Goal: Transaction & Acquisition: Purchase product/service

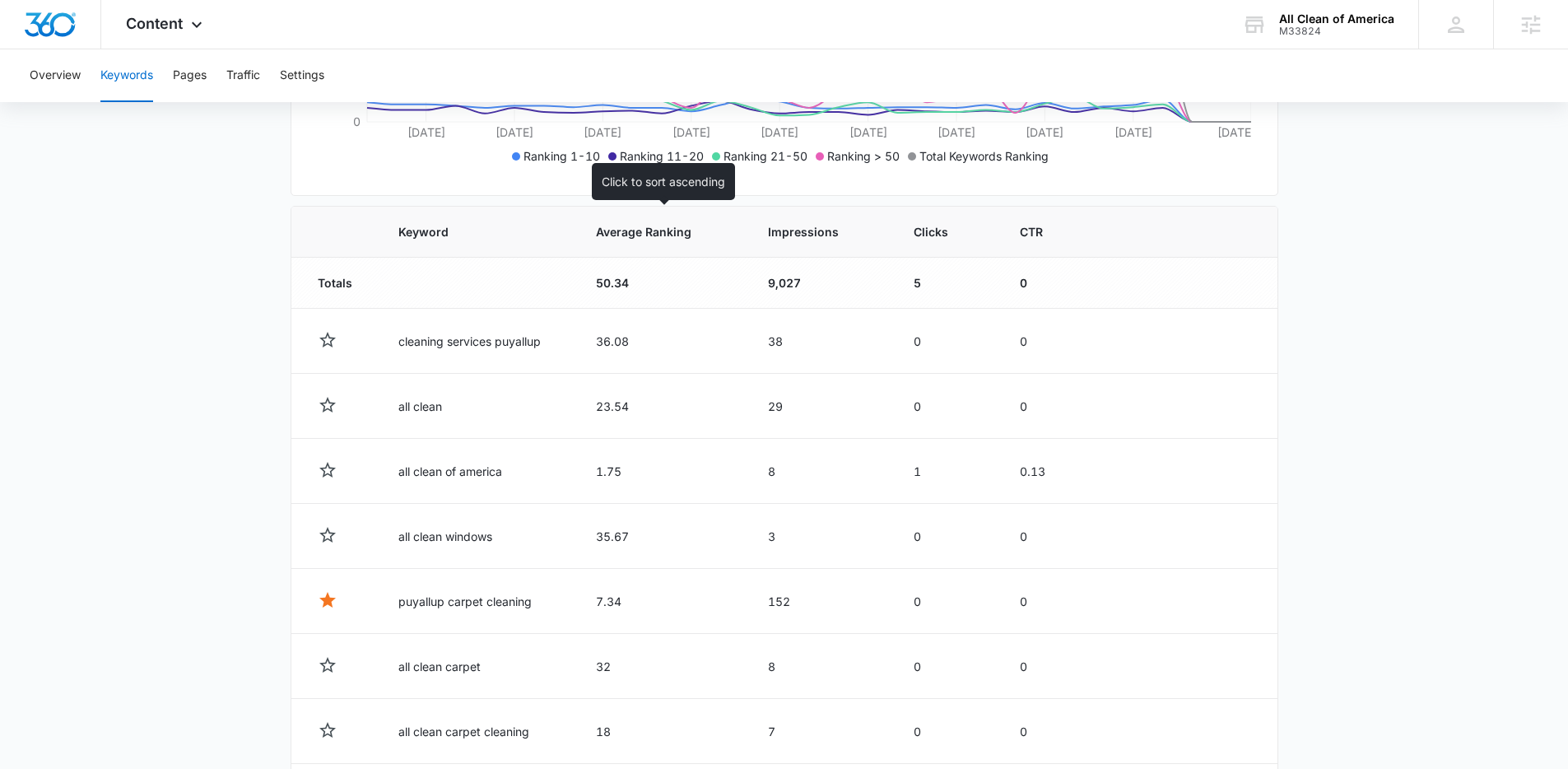
click at [648, 232] on span "Average Ranking" at bounding box center [650, 232] width 109 height 17
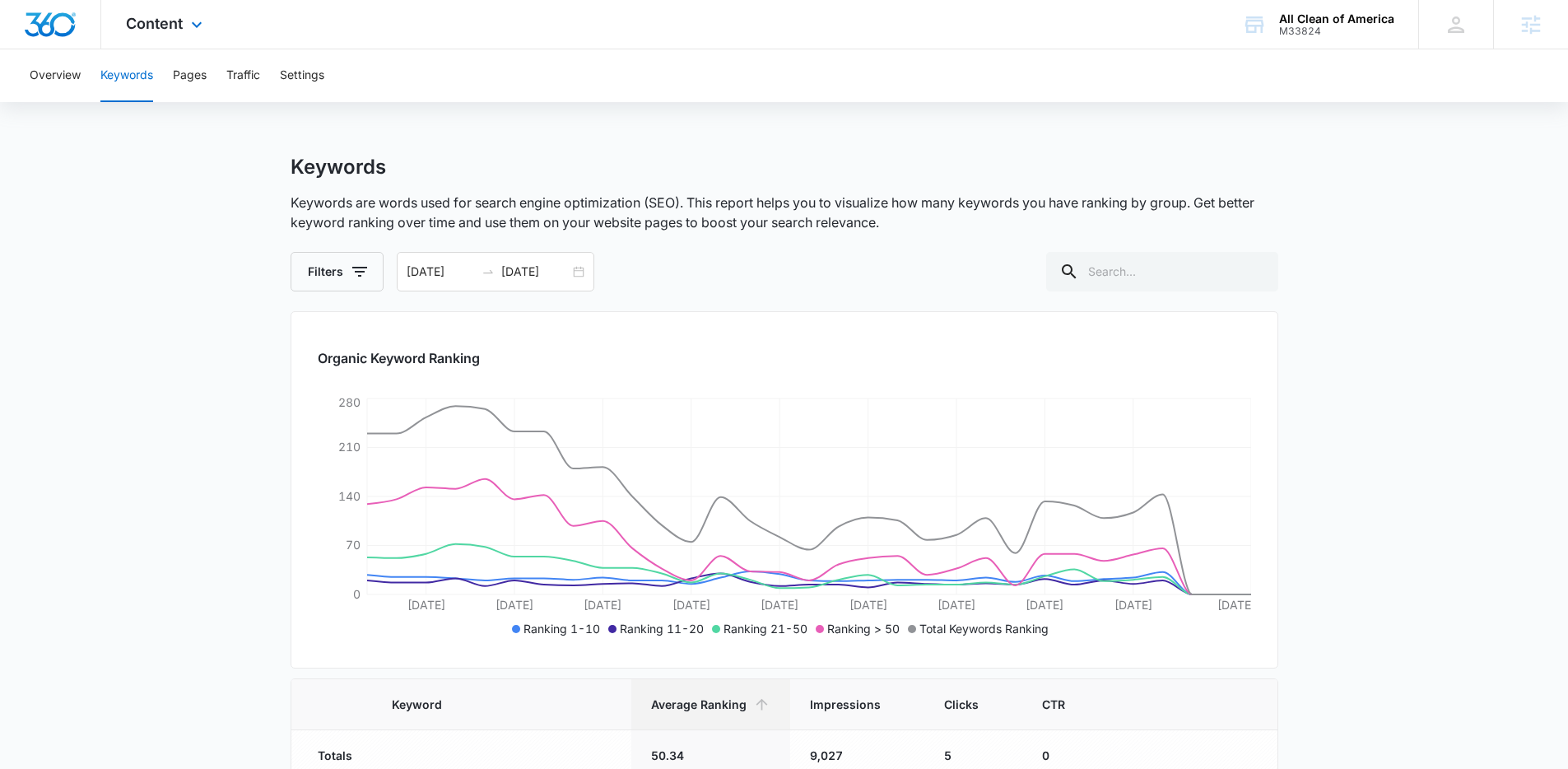
click at [191, 34] on div "Content Apps Reputation Websites Forms CRM Email Social Payments POS Content Ad…" at bounding box center [166, 24] width 130 height 48
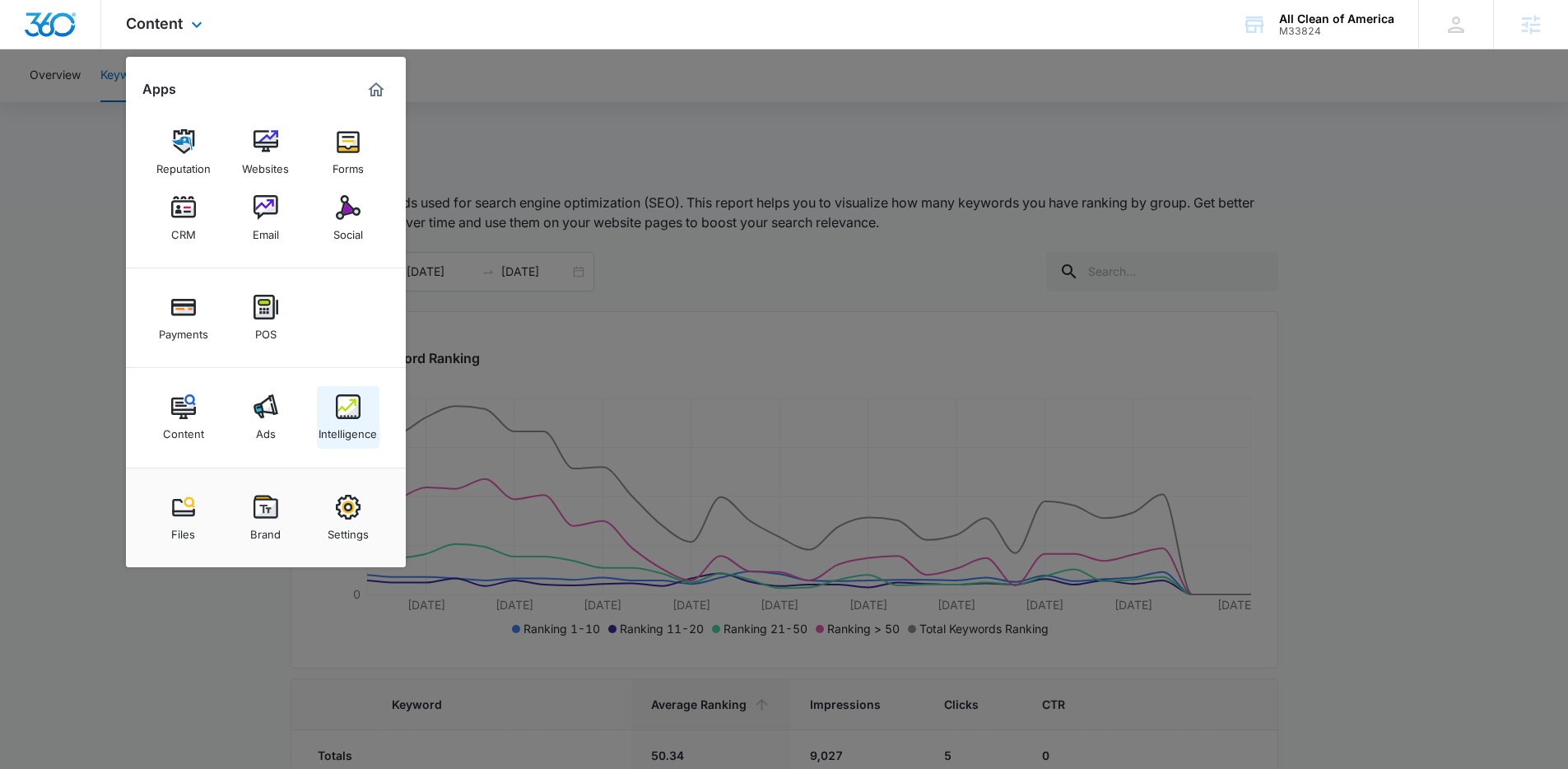
click at [342, 427] on div "Intelligence" at bounding box center [348, 430] width 59 height 22
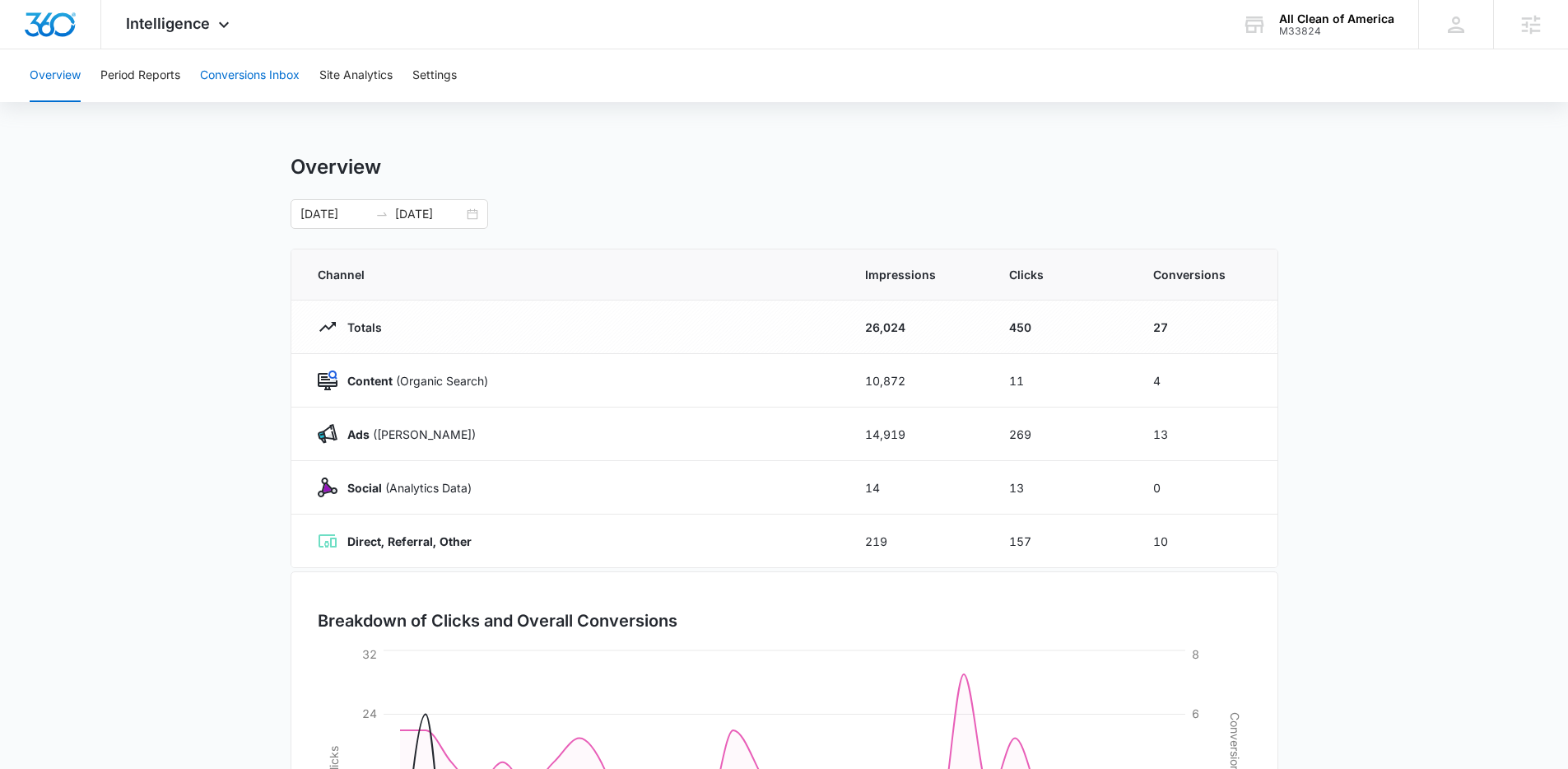
click at [235, 77] on button "Conversions Inbox" at bounding box center [249, 75] width 100 height 53
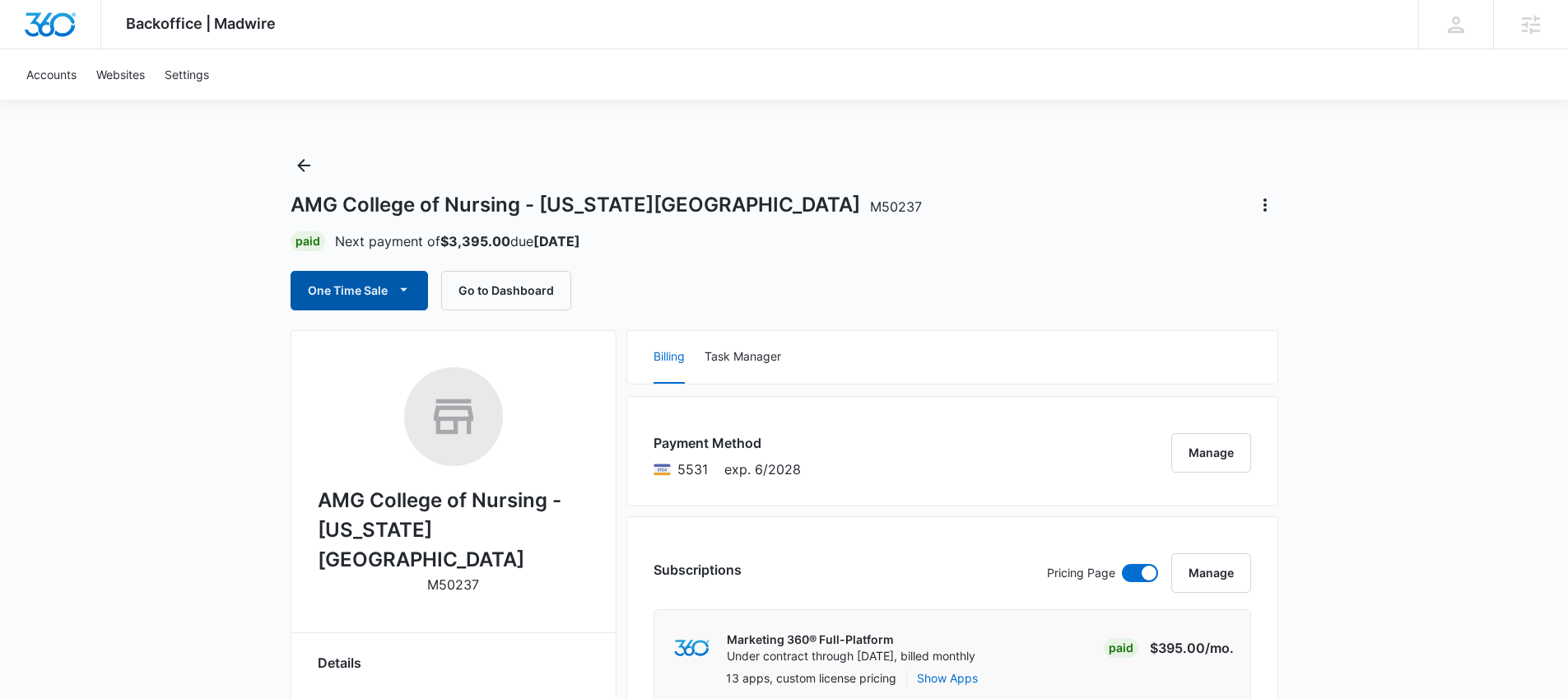
click at [366, 296] on button "One Time Sale" at bounding box center [359, 291] width 138 height 40
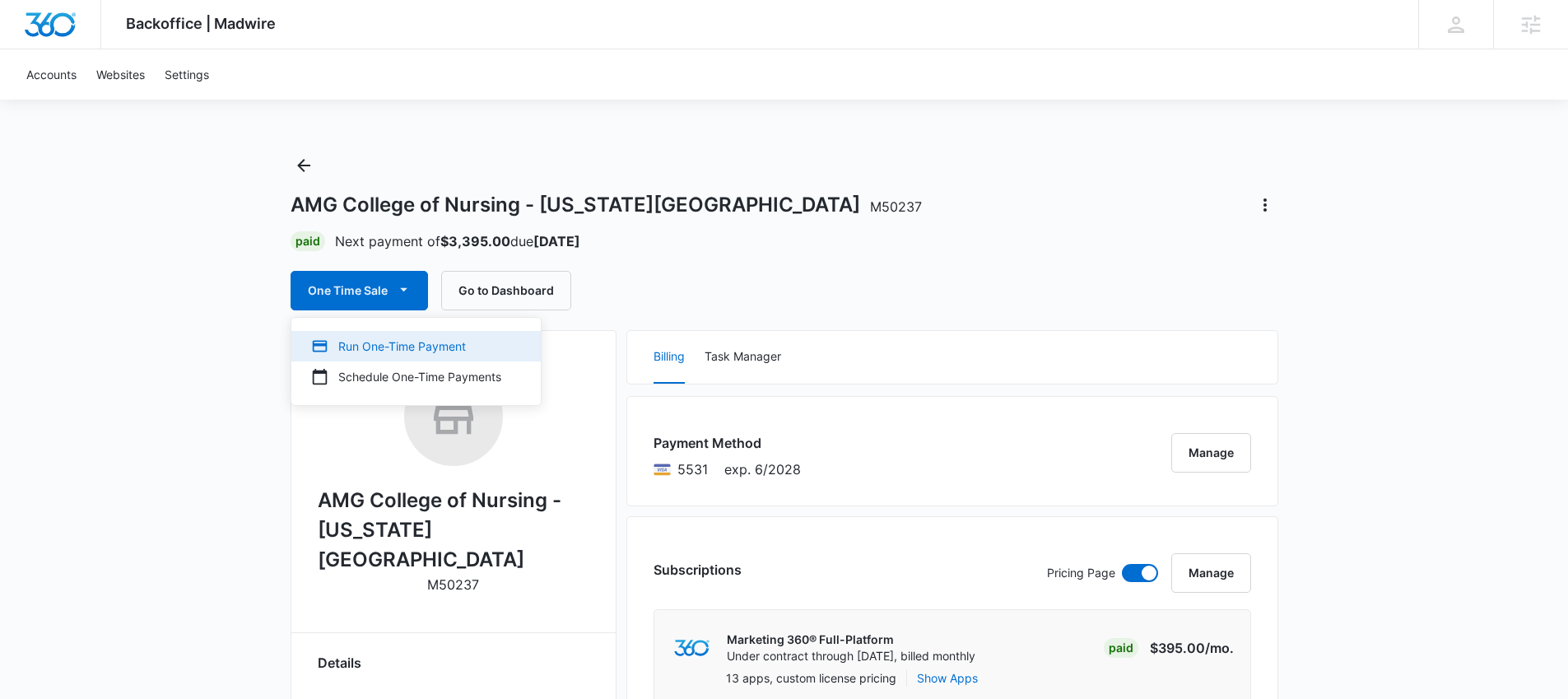
click at [400, 343] on div "Run One-Time Payment" at bounding box center [406, 346] width 190 height 17
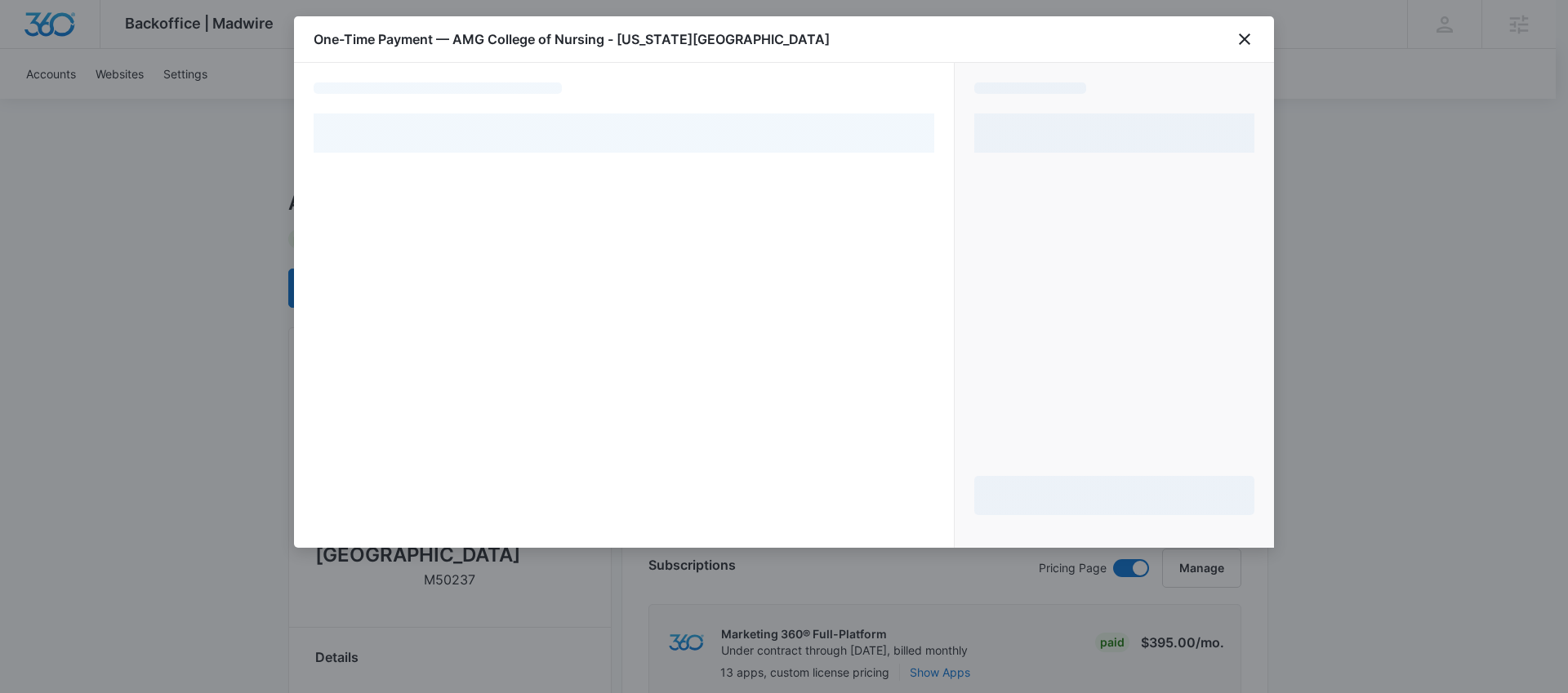
select select "pm_1OX3zXA4n8RTgNjUdQe3zi3n"
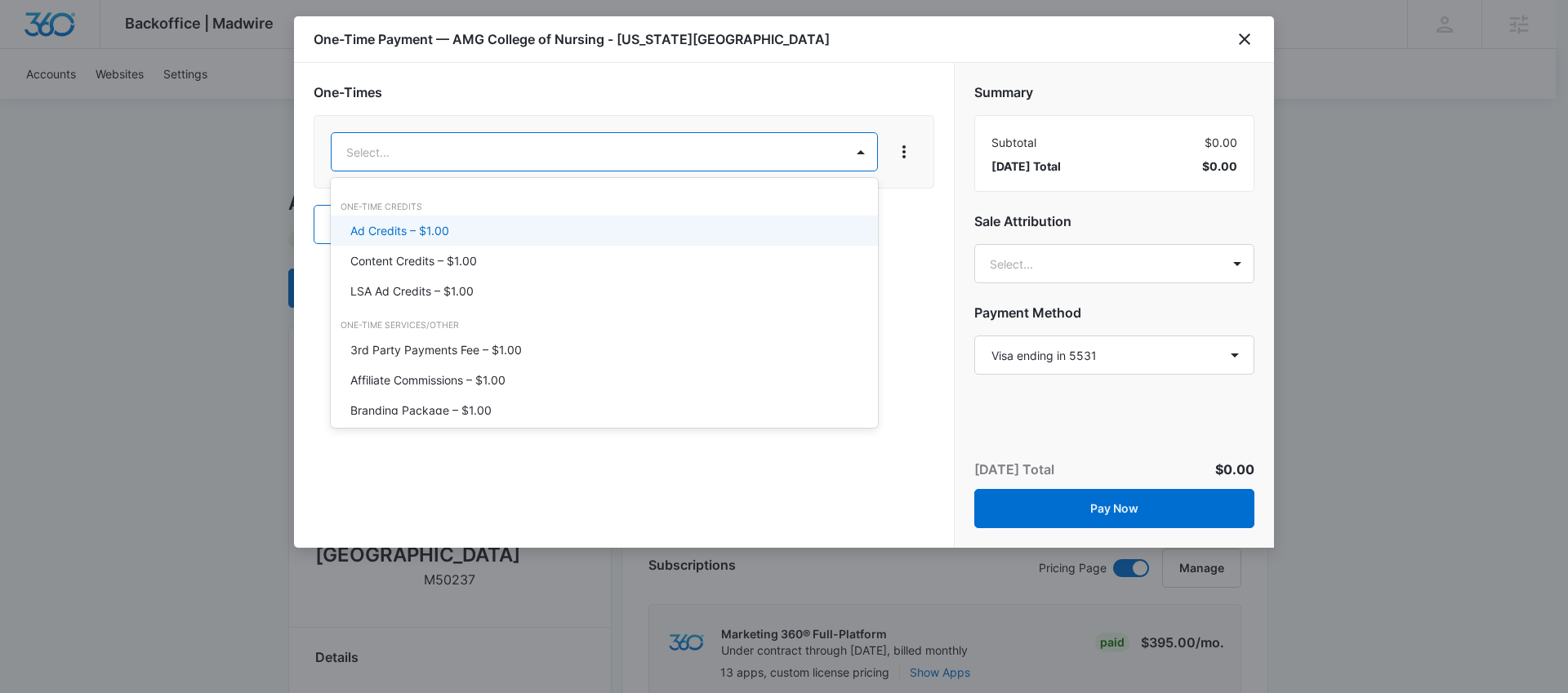
click at [431, 233] on p "Ad Credits – $1.00" at bounding box center [400, 231] width 99 height 17
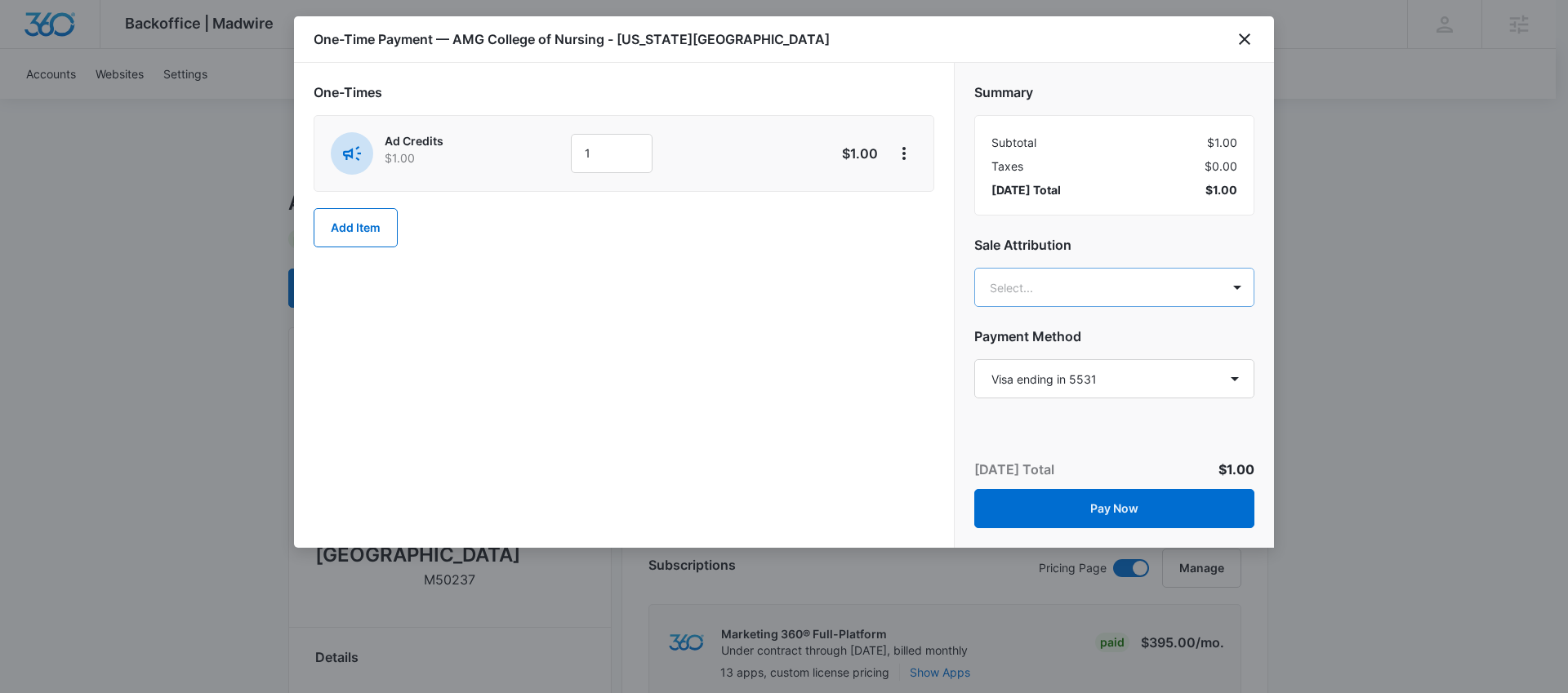
type input "austin Hunt"
click at [1095, 333] on div "Austin Hunt austin.hunt@madwire.com" at bounding box center [1114, 368] width 280 height 76
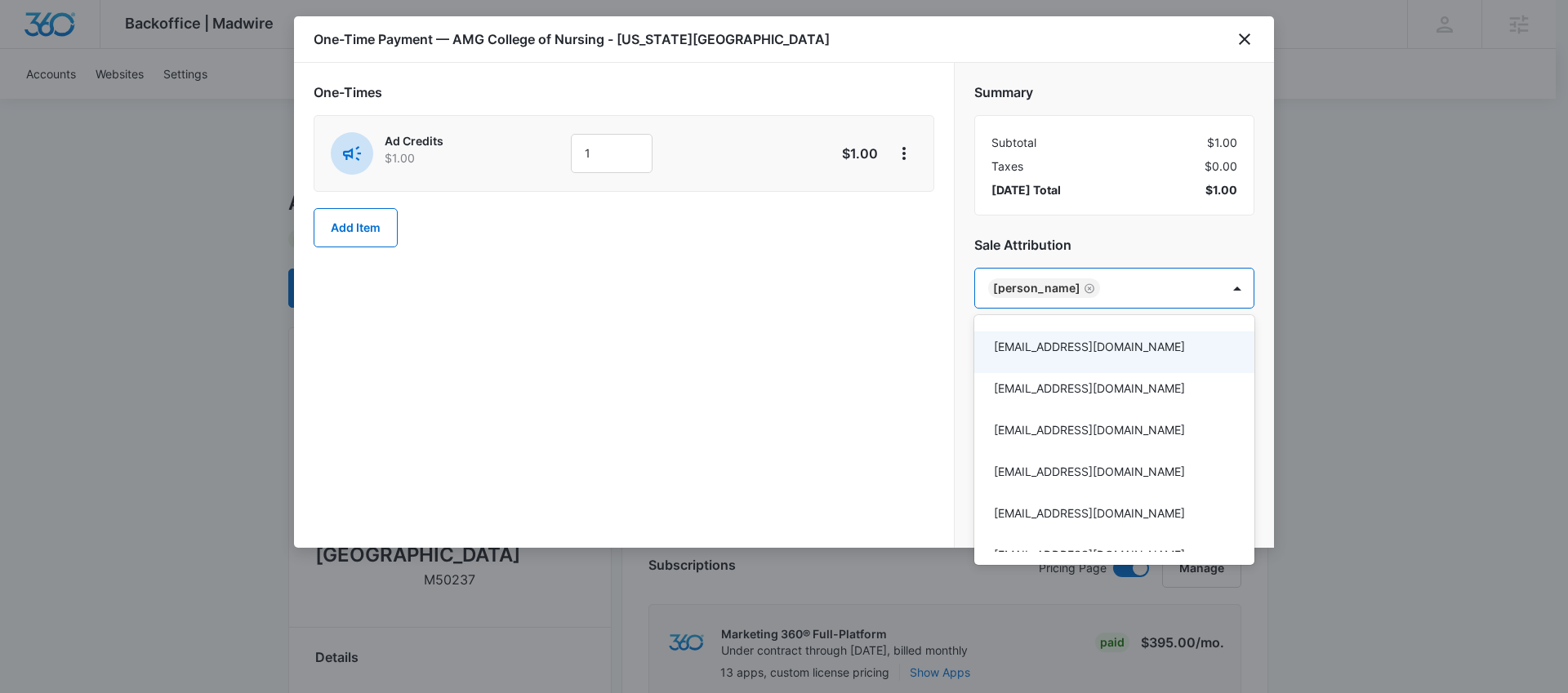
click at [886, 338] on div at bounding box center [784, 346] width 1568 height 693
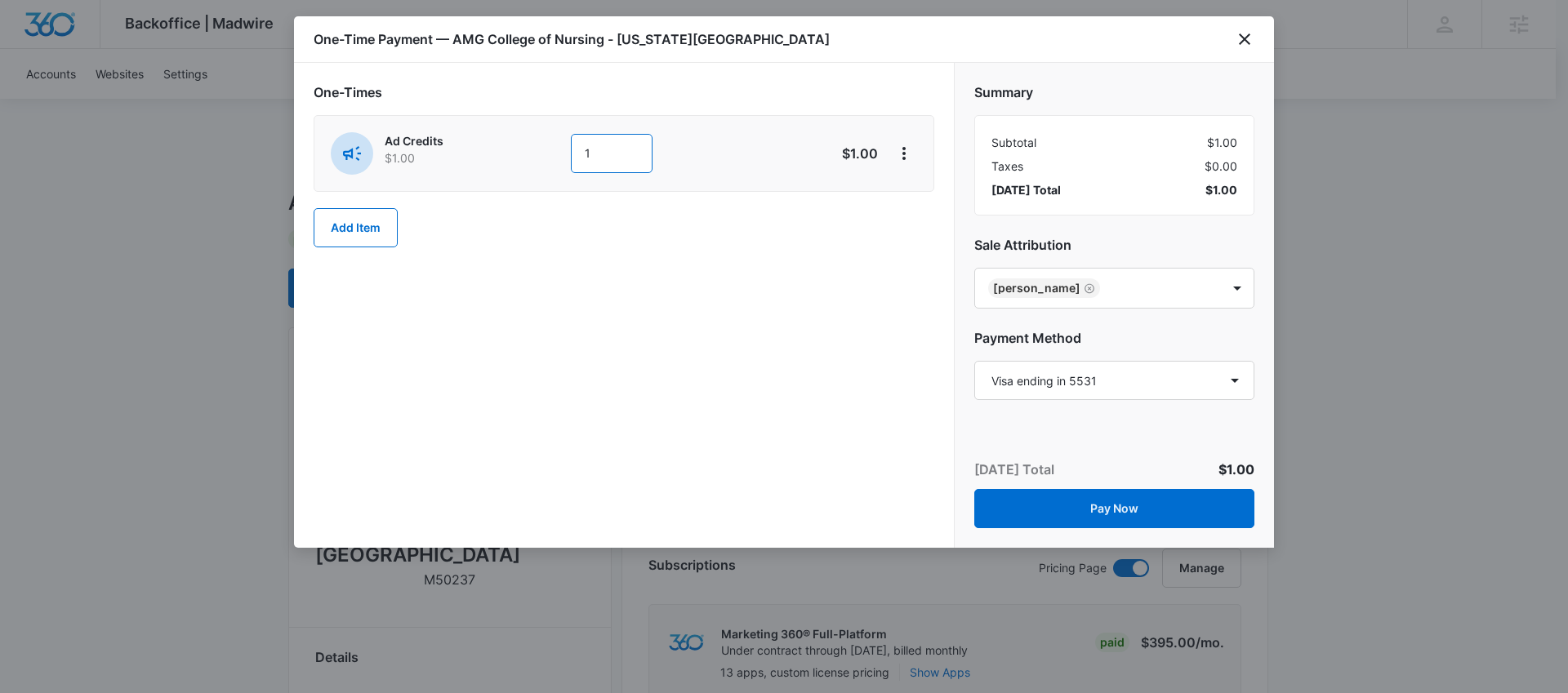
click at [607, 149] on input "1" at bounding box center [612, 154] width 82 height 40
type input "1000"
click at [816, 221] on div "One-Times Ad Credits $1.00 1000 $1,000.00 Add Item" at bounding box center [624, 165] width 621 height 165
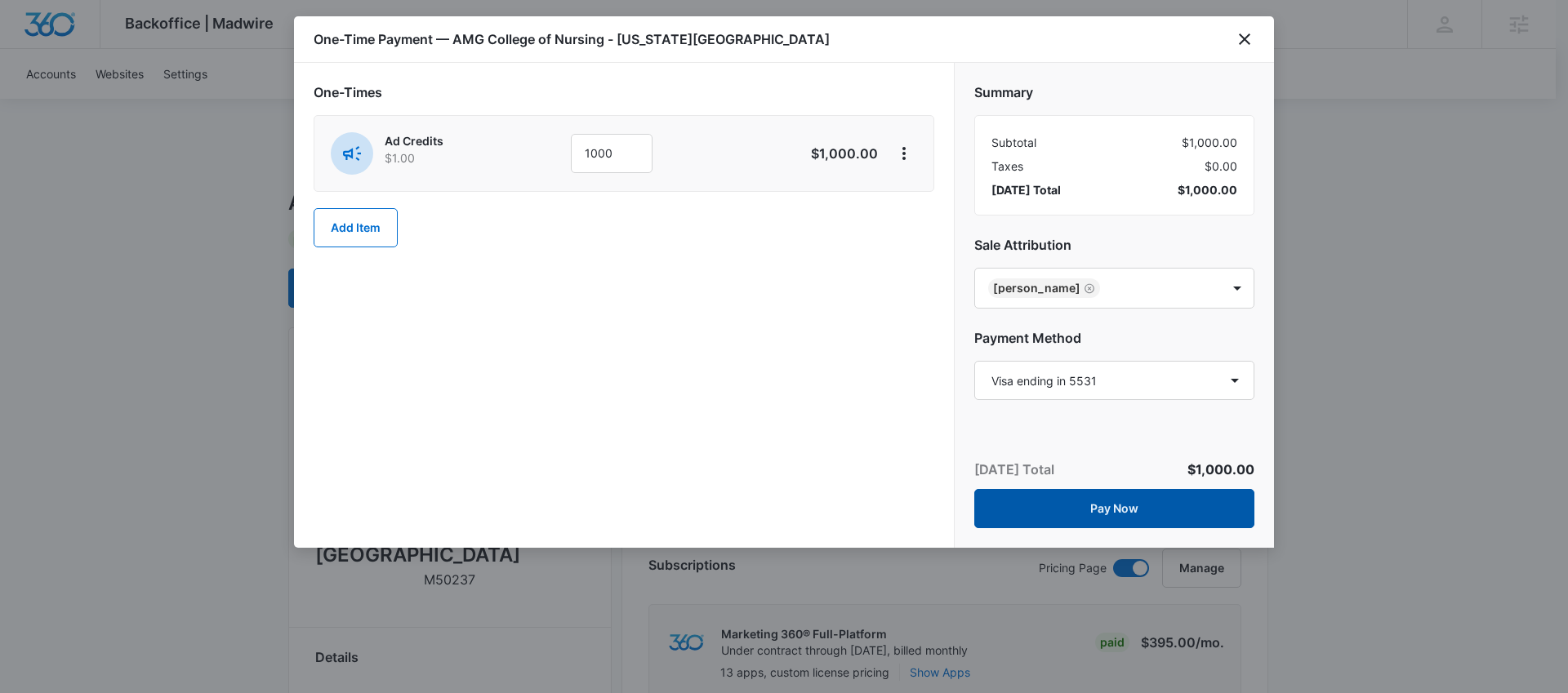
click at [1151, 514] on button "Pay Now" at bounding box center [1114, 509] width 280 height 40
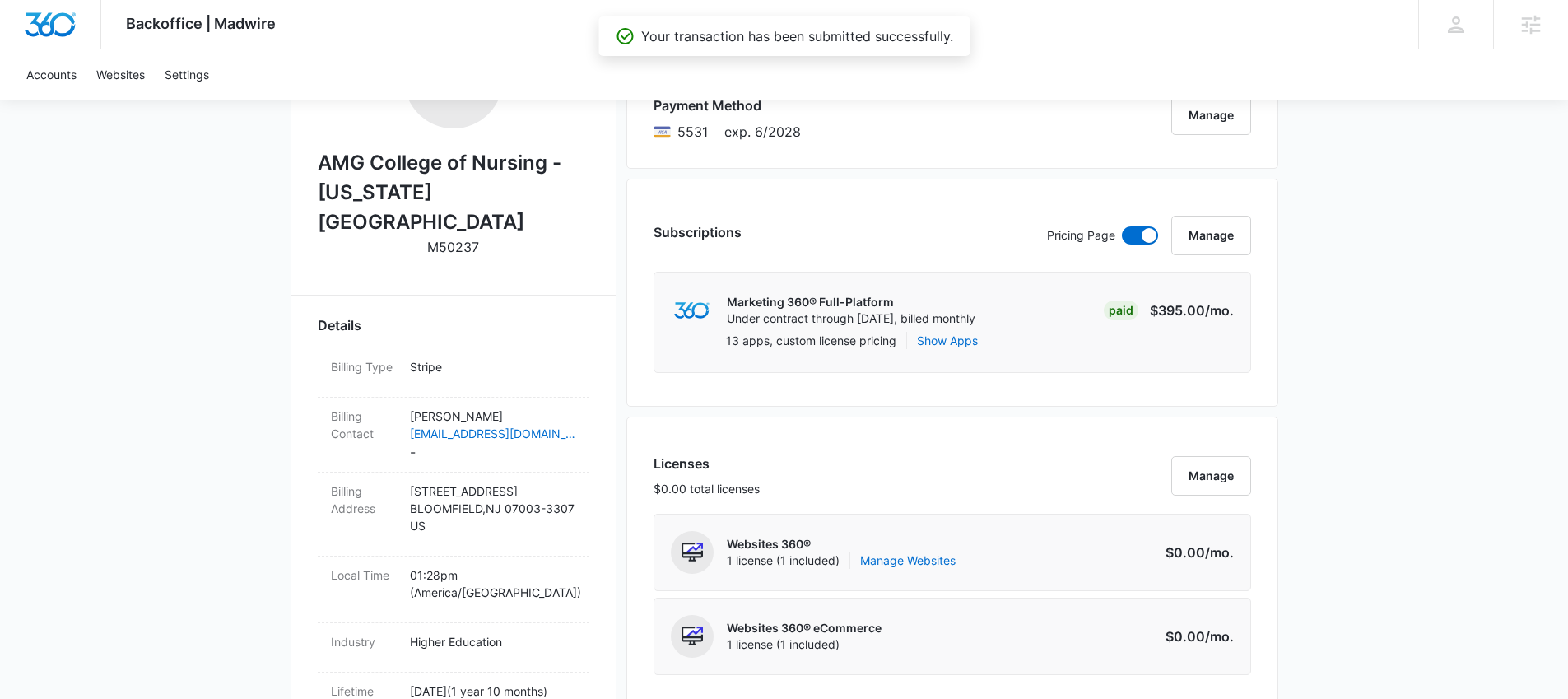
scroll to position [794, 0]
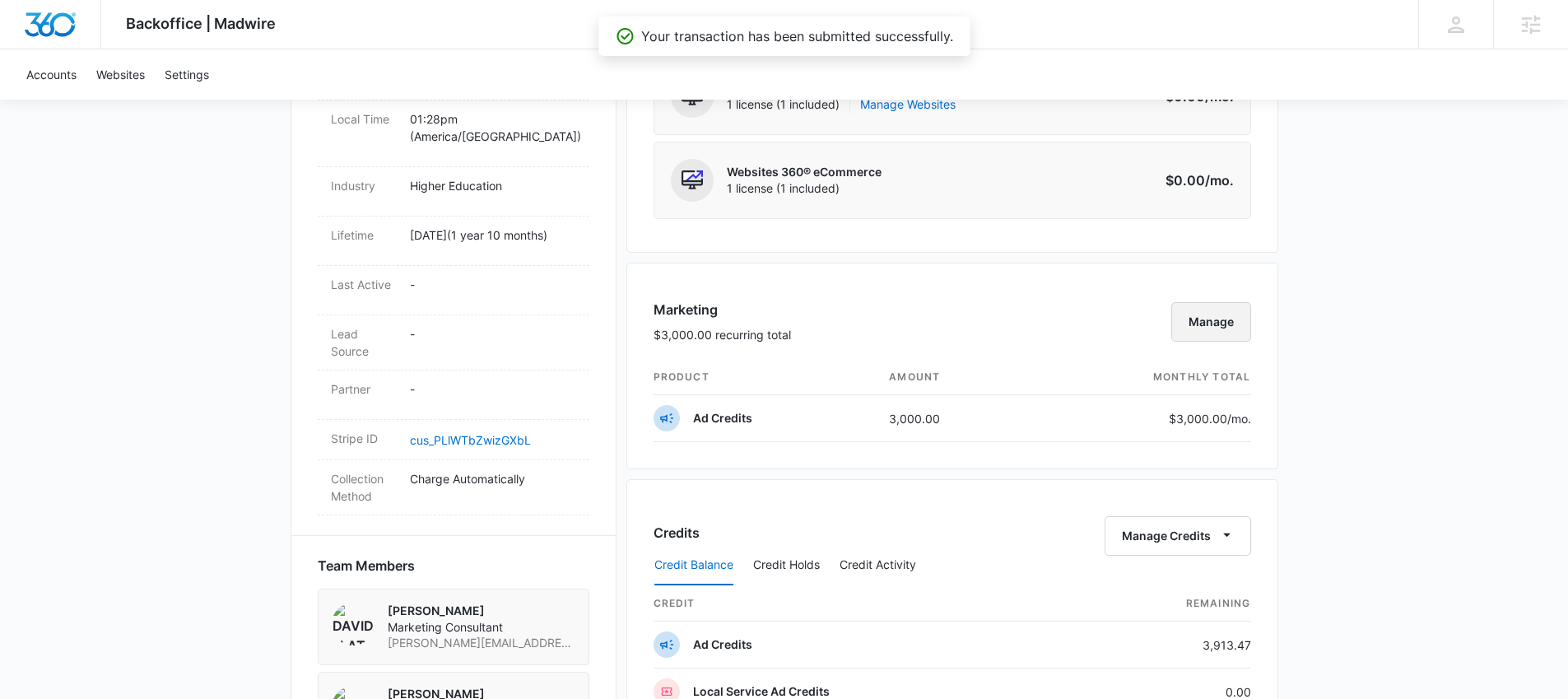
click at [1243, 332] on button "Manage" at bounding box center [1211, 322] width 80 height 40
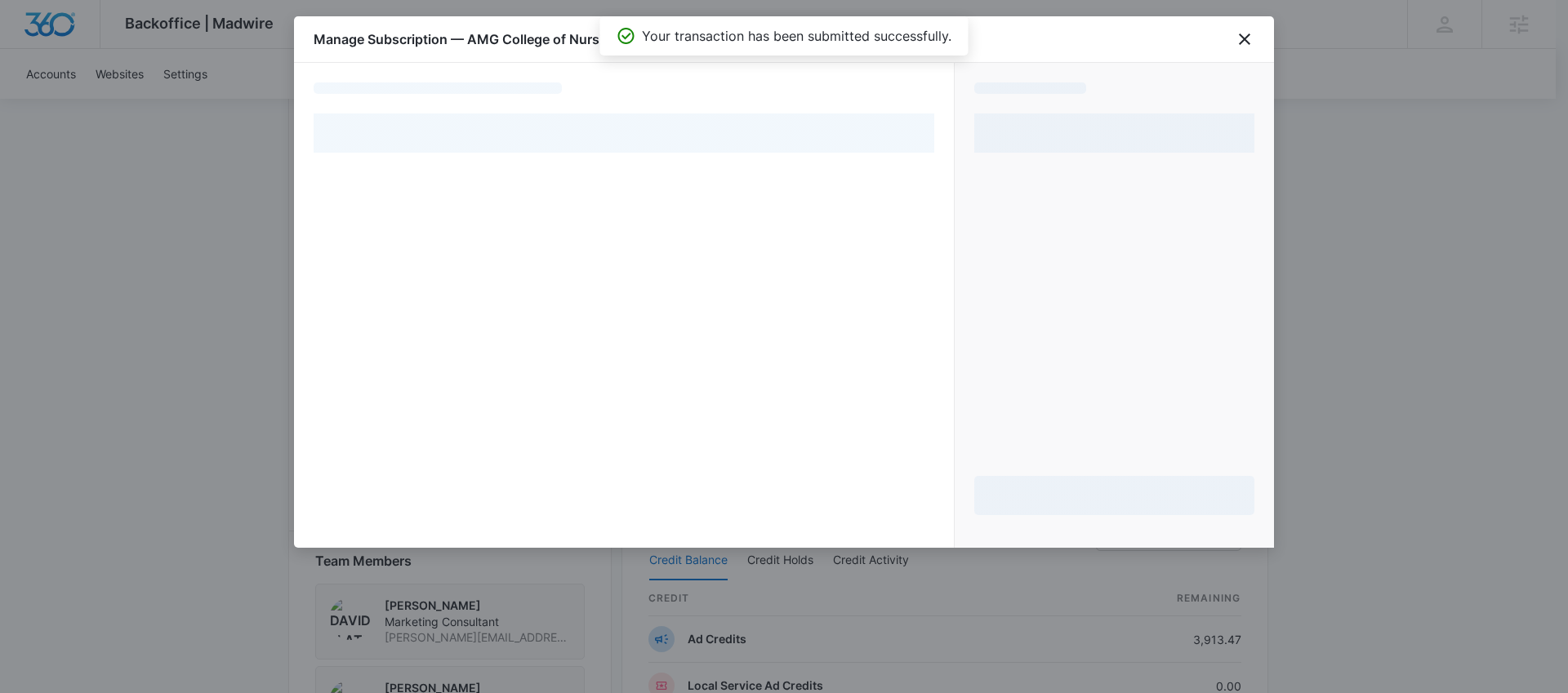
select select "pm_1OX3zXA4n8RTgNjUdQe3zi3n"
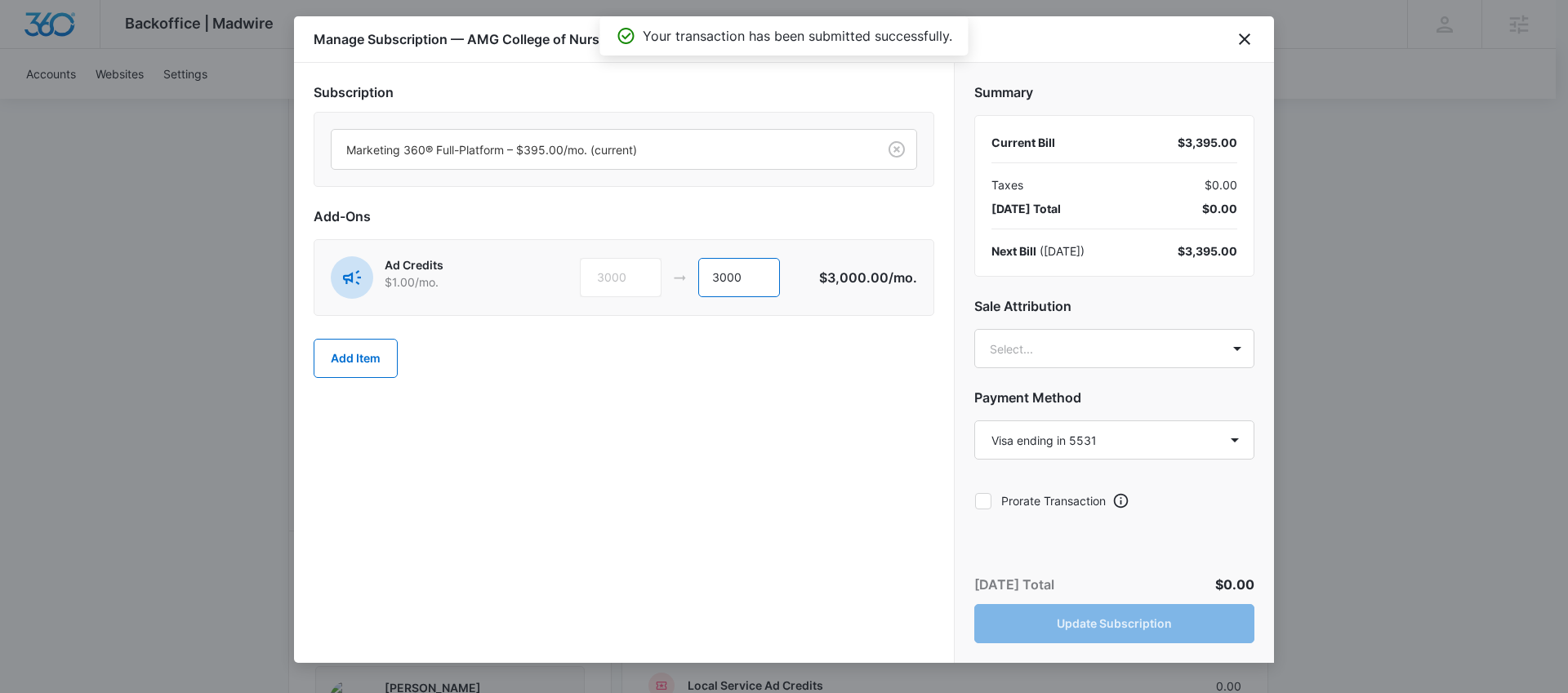
click at [723, 289] on input "3000" at bounding box center [739, 277] width 82 height 40
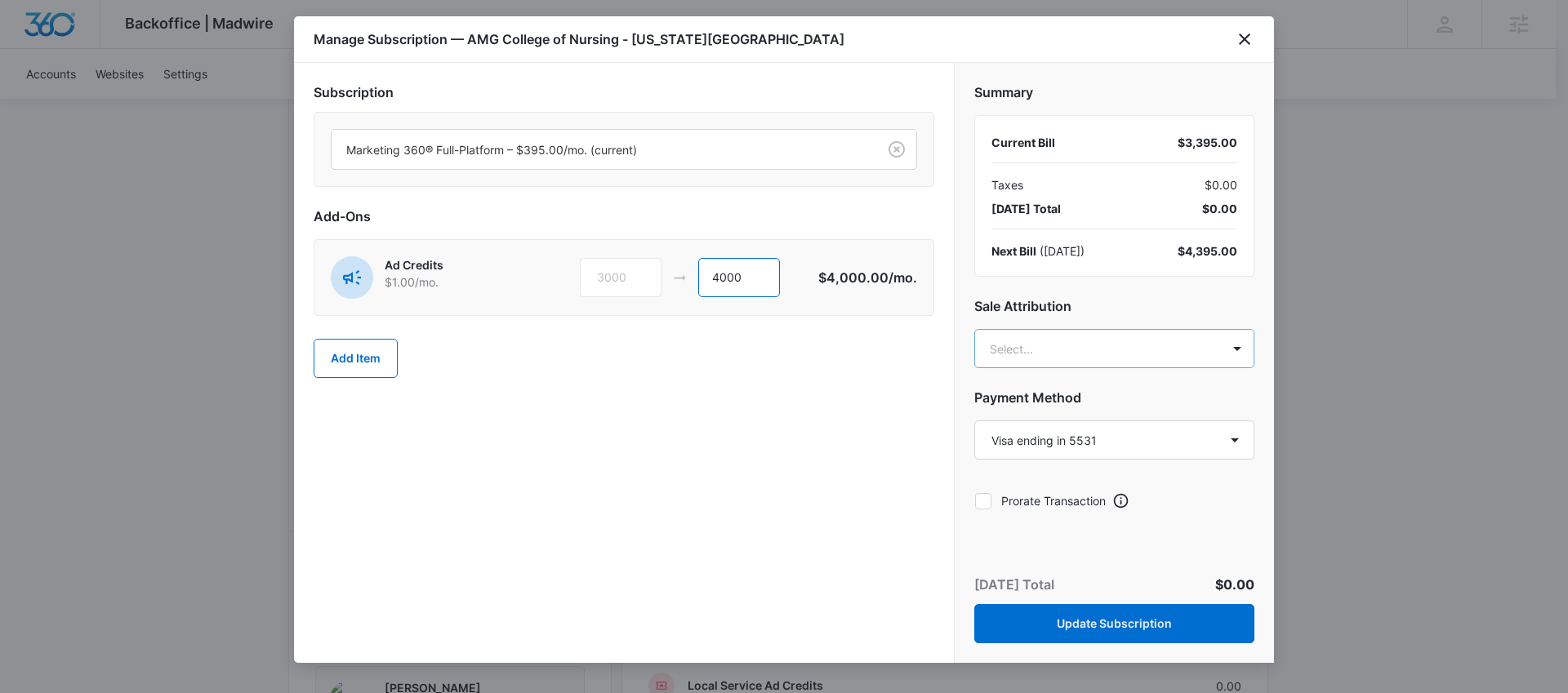
type input "4000"
click at [1121, 340] on body "Backoffice | Madwire Apps Settings AH Austin Hunt austin.hunt@madwire.com My Pr…" at bounding box center [784, 317] width 1568 height 2210
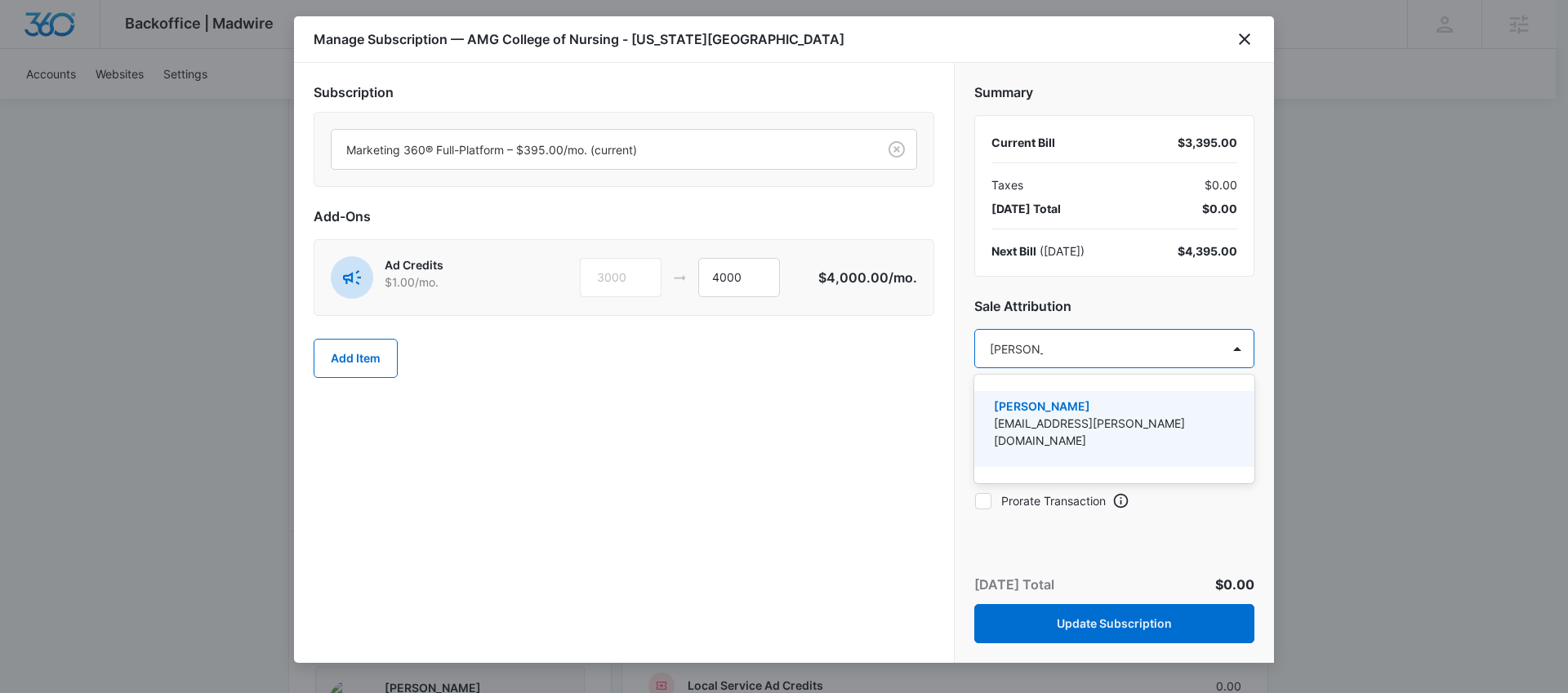
type input "austin Hun"
click at [1105, 392] on div "Austin Hunt austin.hunt@madwire.com" at bounding box center [1114, 429] width 280 height 76
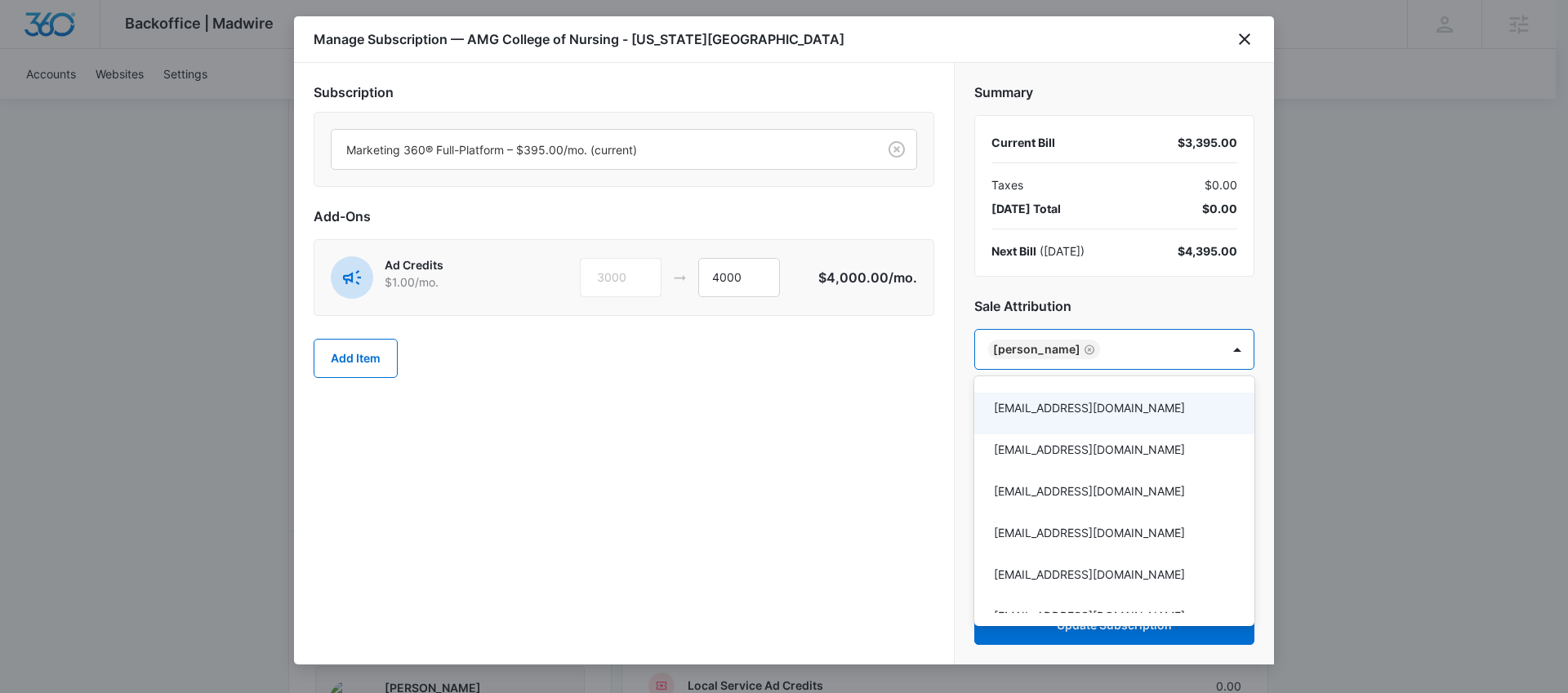
click at [912, 408] on div at bounding box center [784, 346] width 1568 height 693
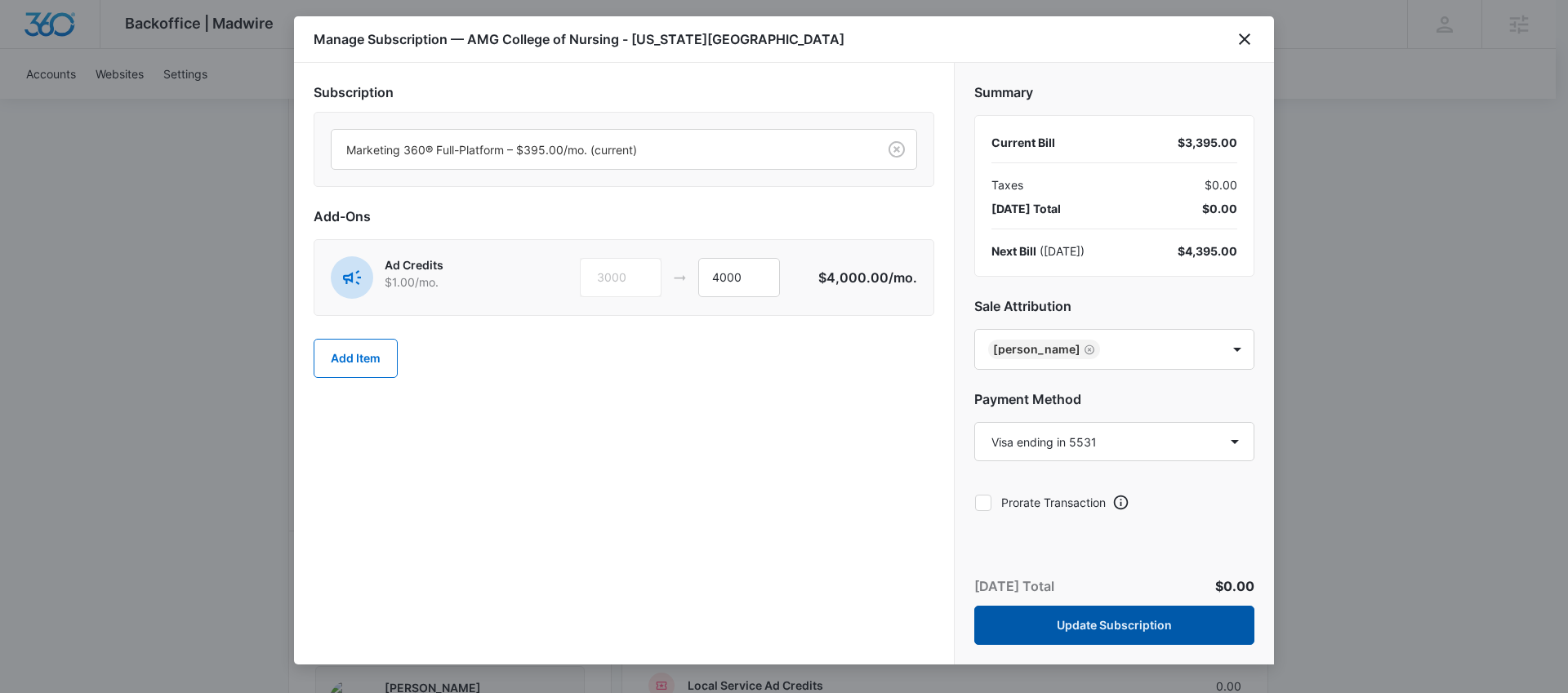
click at [1183, 626] on button "Update Subscription" at bounding box center [1114, 625] width 280 height 40
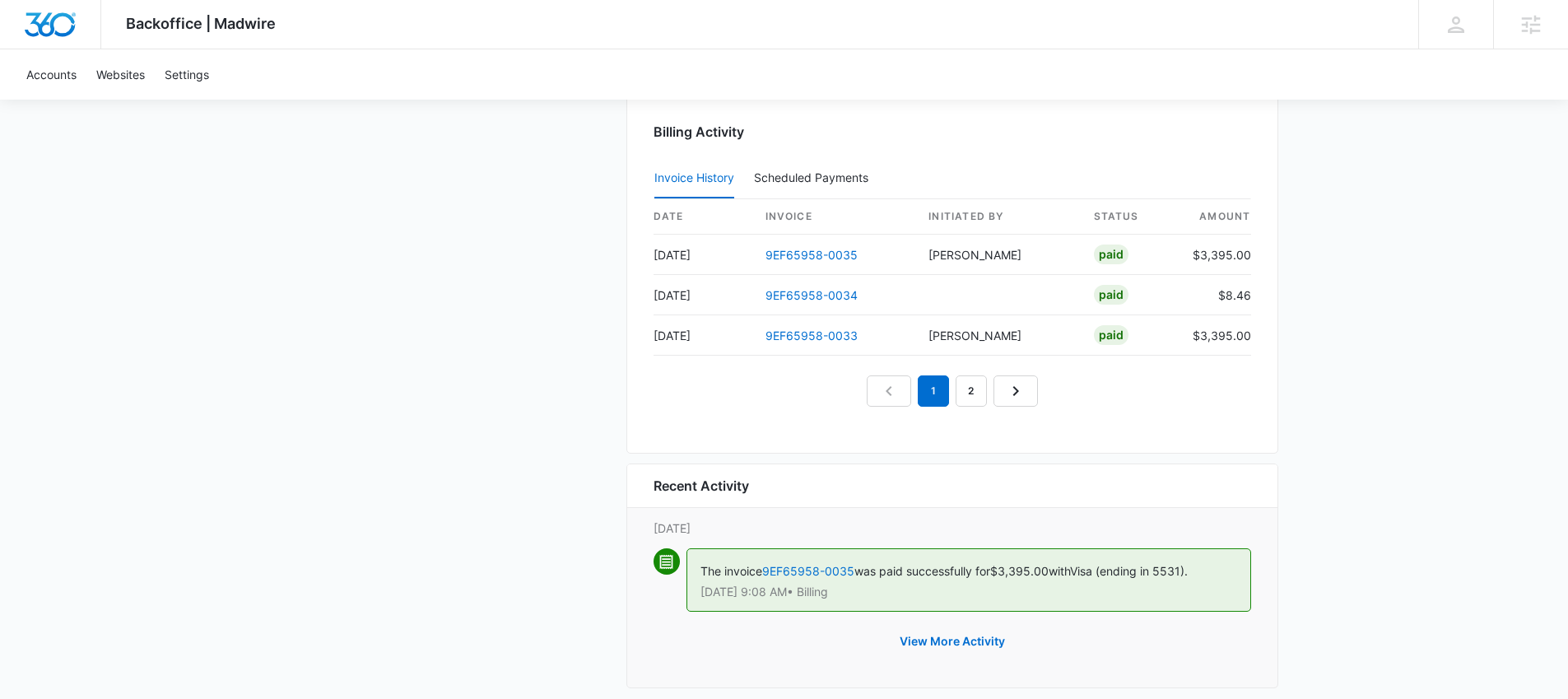
scroll to position [1607, 0]
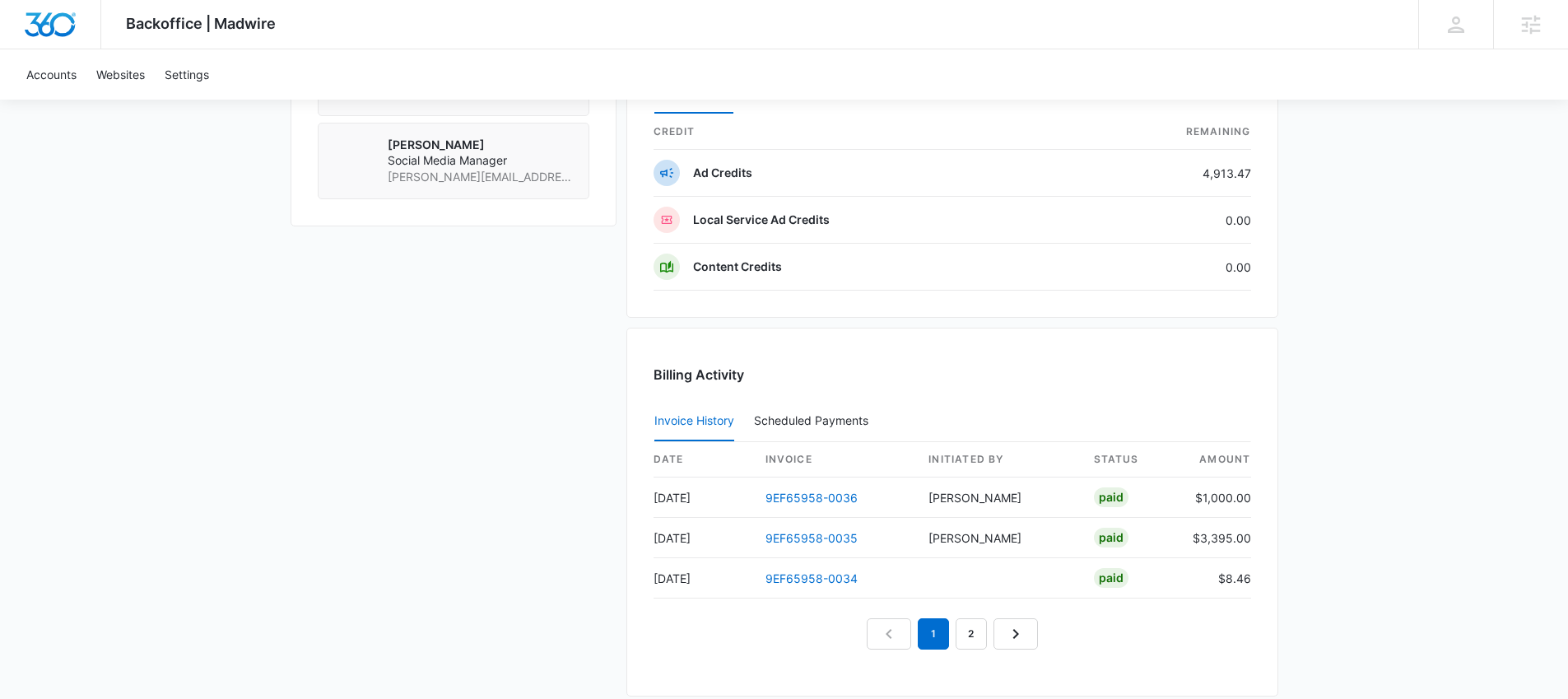
scroll to position [1554, 0]
